Goal: Task Accomplishment & Management: Complete application form

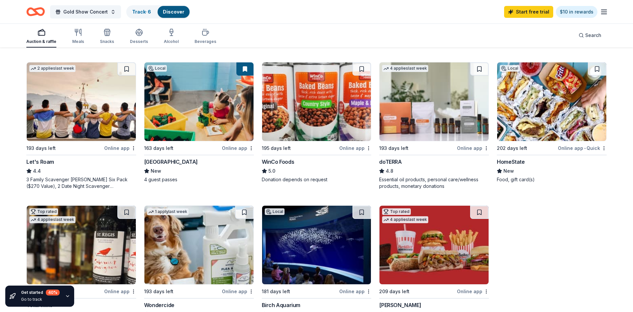
scroll to position [345, 0]
click at [50, 295] on div "Get started 40 % Go to track" at bounding box center [40, 295] width 39 height 13
click at [50, 293] on div "40 %" at bounding box center [53, 292] width 14 height 6
click at [34, 298] on div "Go to track" at bounding box center [40, 298] width 39 height 5
click at [143, 14] on link "Track · 6" at bounding box center [141, 12] width 19 height 6
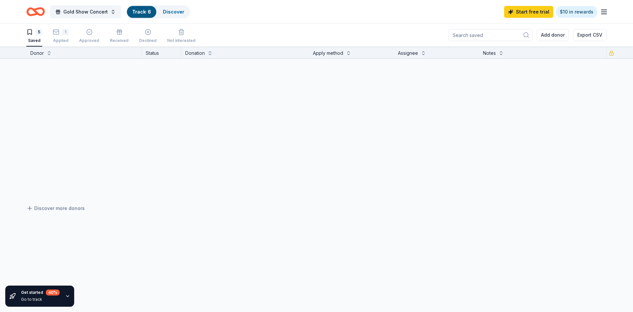
scroll to position [0, 0]
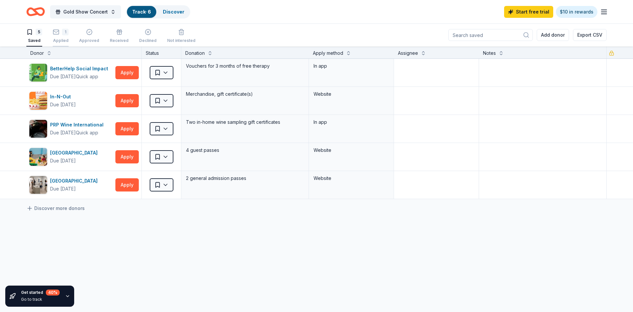
click at [62, 32] on div "1" at bounding box center [65, 32] width 7 height 7
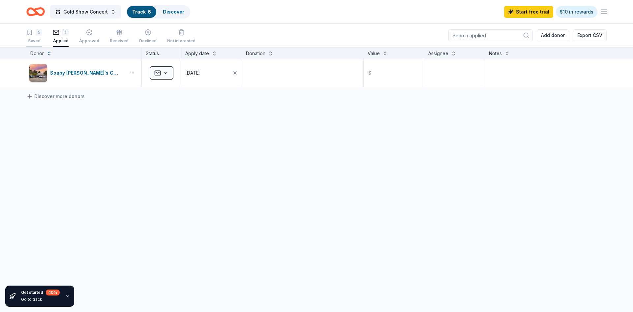
click at [32, 35] on icon "button" at bounding box center [29, 32] width 7 height 7
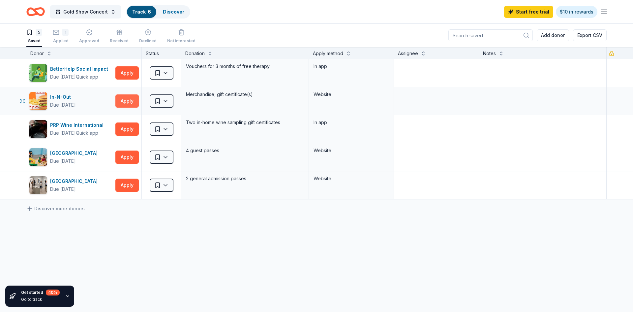
click at [129, 101] on button "Apply" at bounding box center [126, 100] width 23 height 13
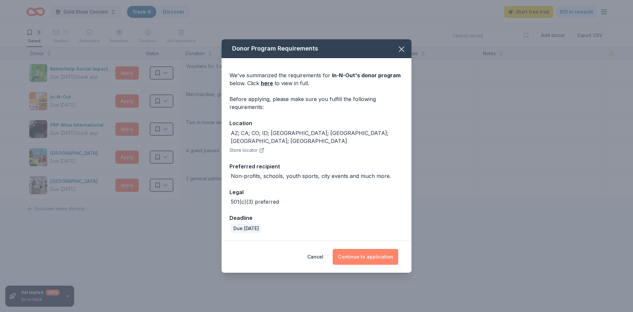
click at [367, 256] on button "Continue to application" at bounding box center [366, 257] width 66 height 16
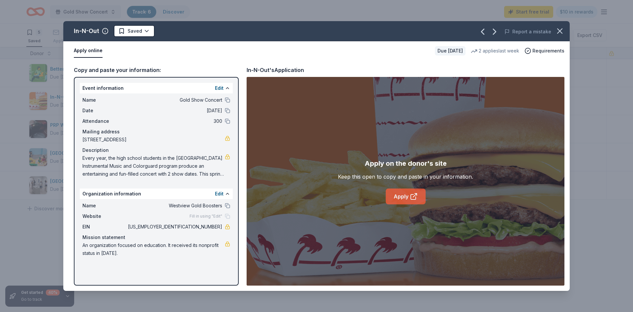
click at [404, 199] on link "Apply" at bounding box center [406, 196] width 40 height 16
